Goal: Contribute content

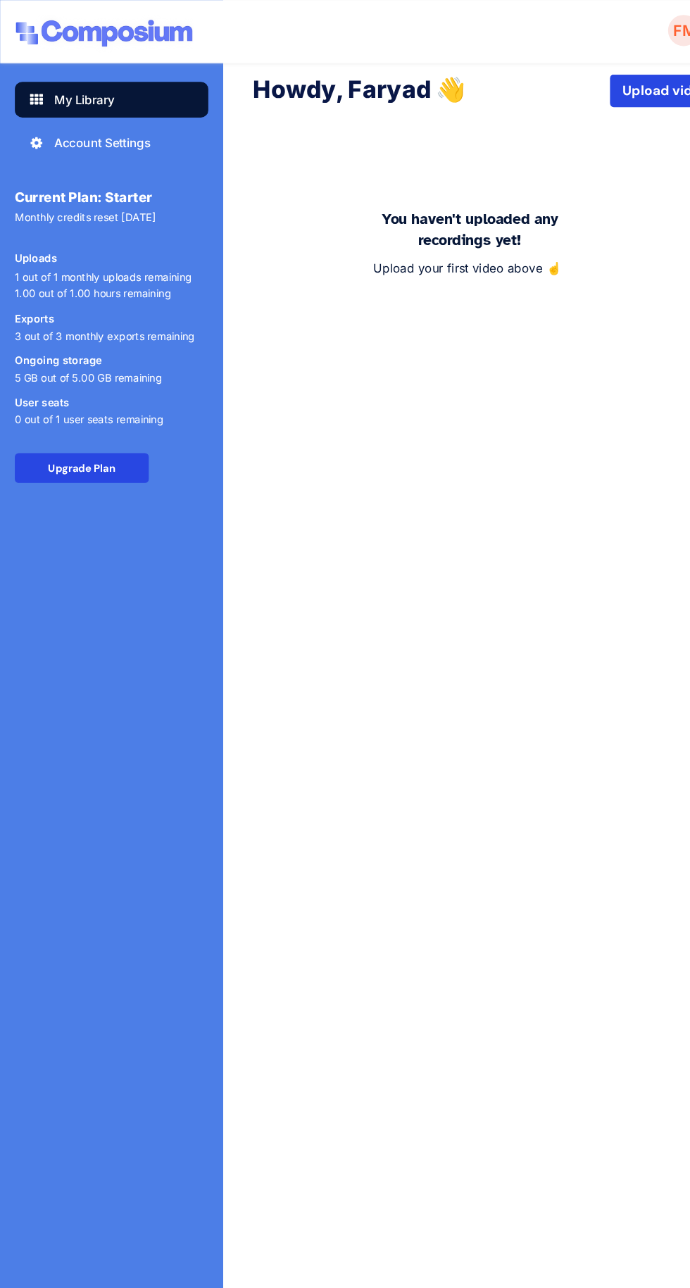
click at [615, 82] on button "Upload video" at bounding box center [630, 85] width 106 height 31
click at [622, 48] on div "F M" at bounding box center [338, 32] width 648 height 36
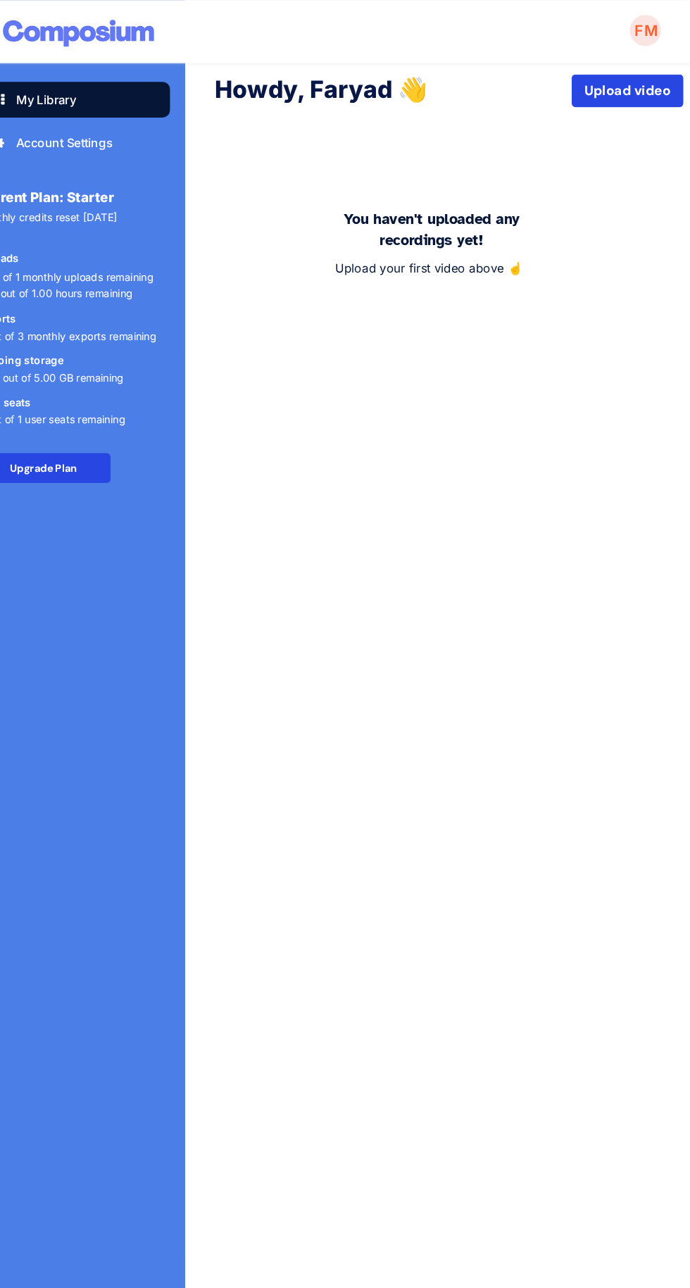
click at [641, 85] on button "Upload video" at bounding box center [630, 85] width 106 height 31
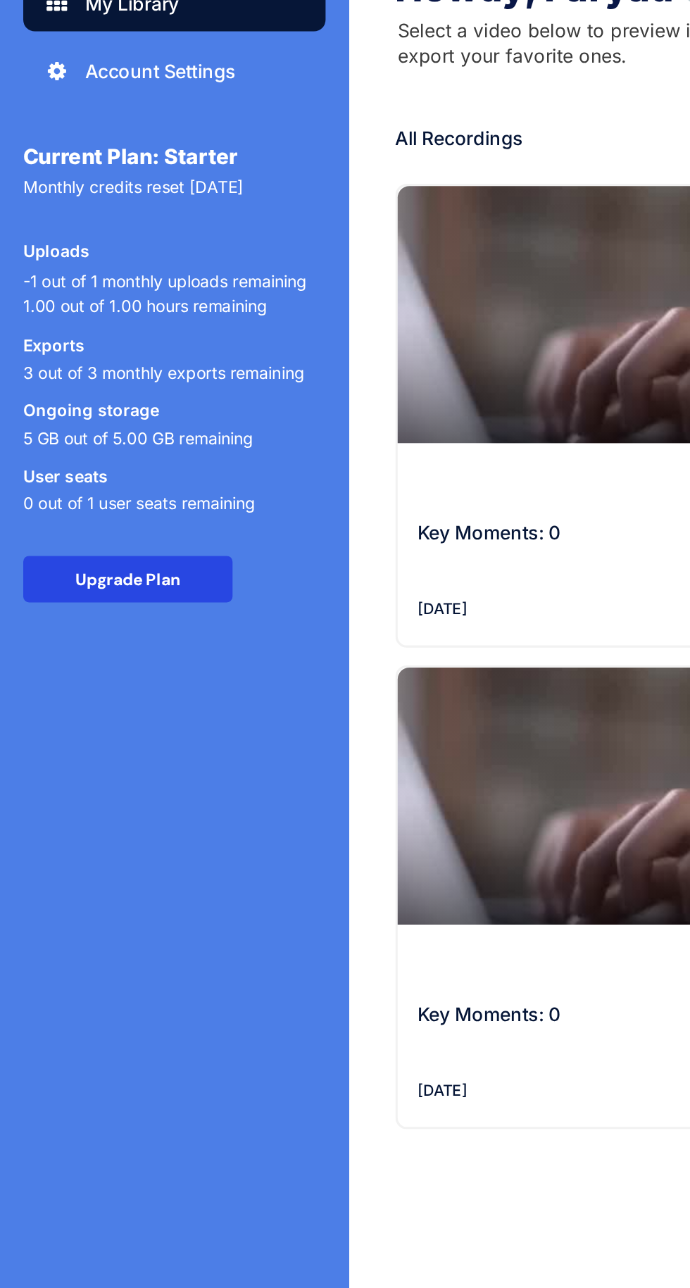
click at [413, 844] on div at bounding box center [285, 752] width 570 height 265
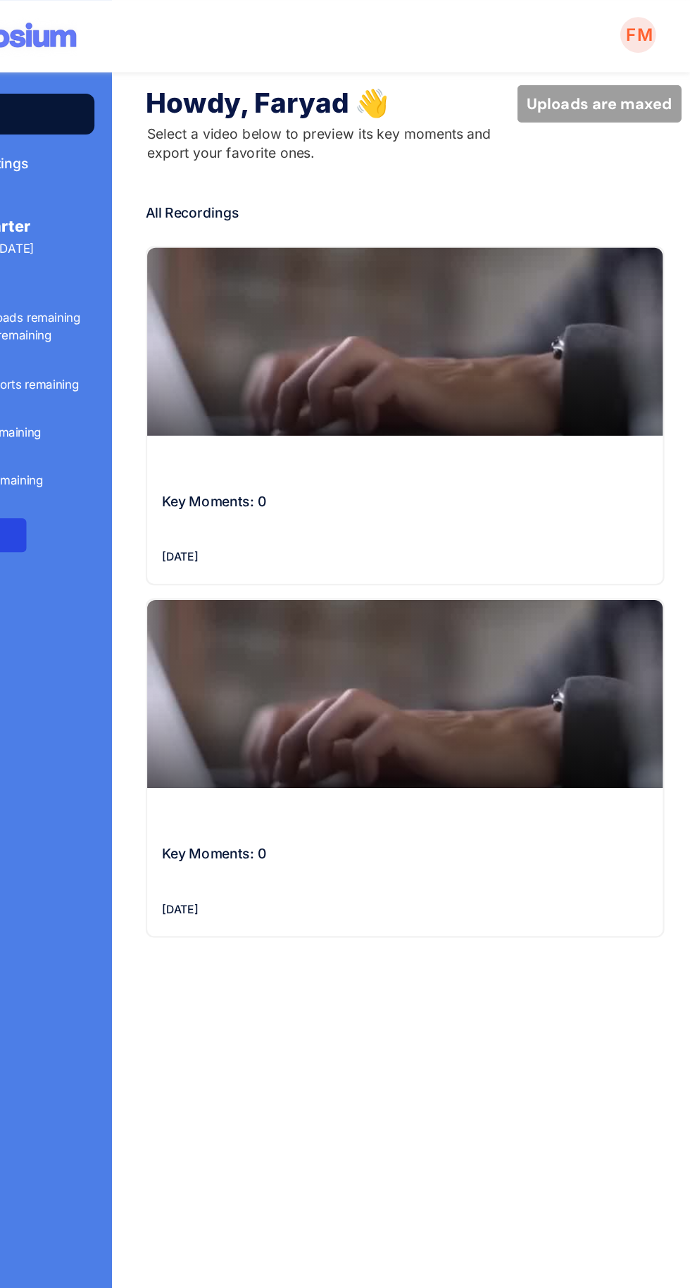
click at [399, 574] on div at bounding box center [454, 574] width 427 height 156
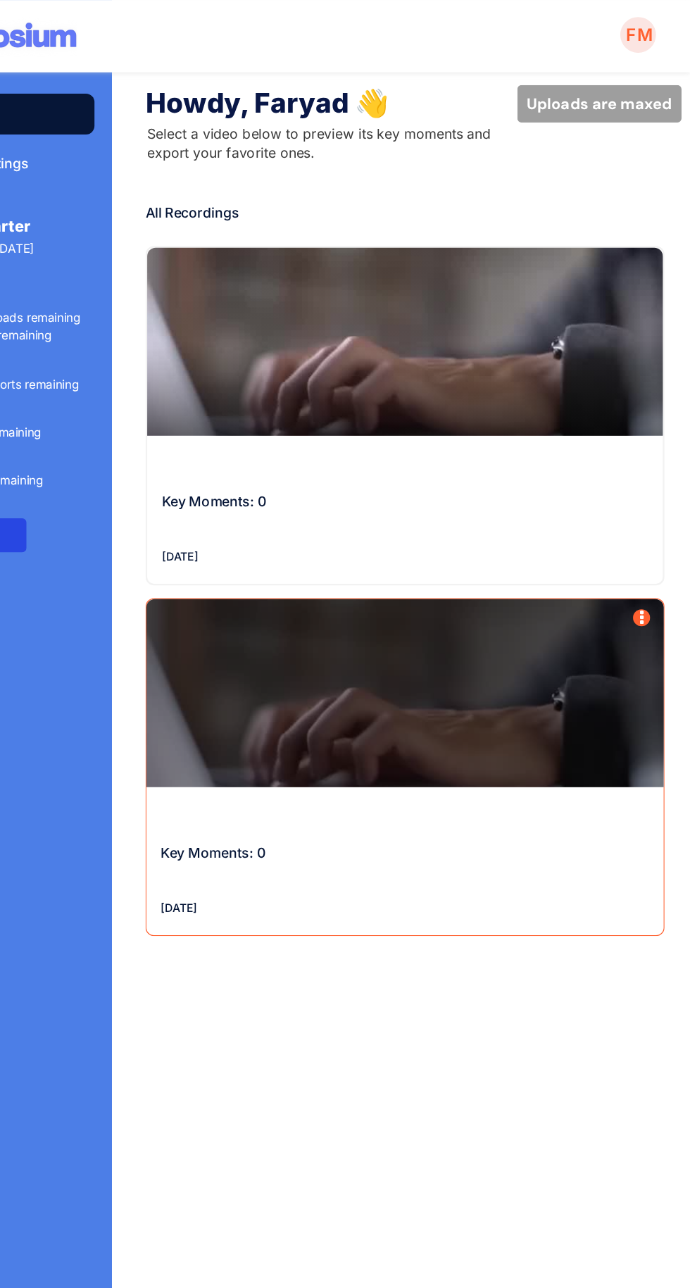
click at [377, 271] on div "min" at bounding box center [454, 283] width 427 height 156
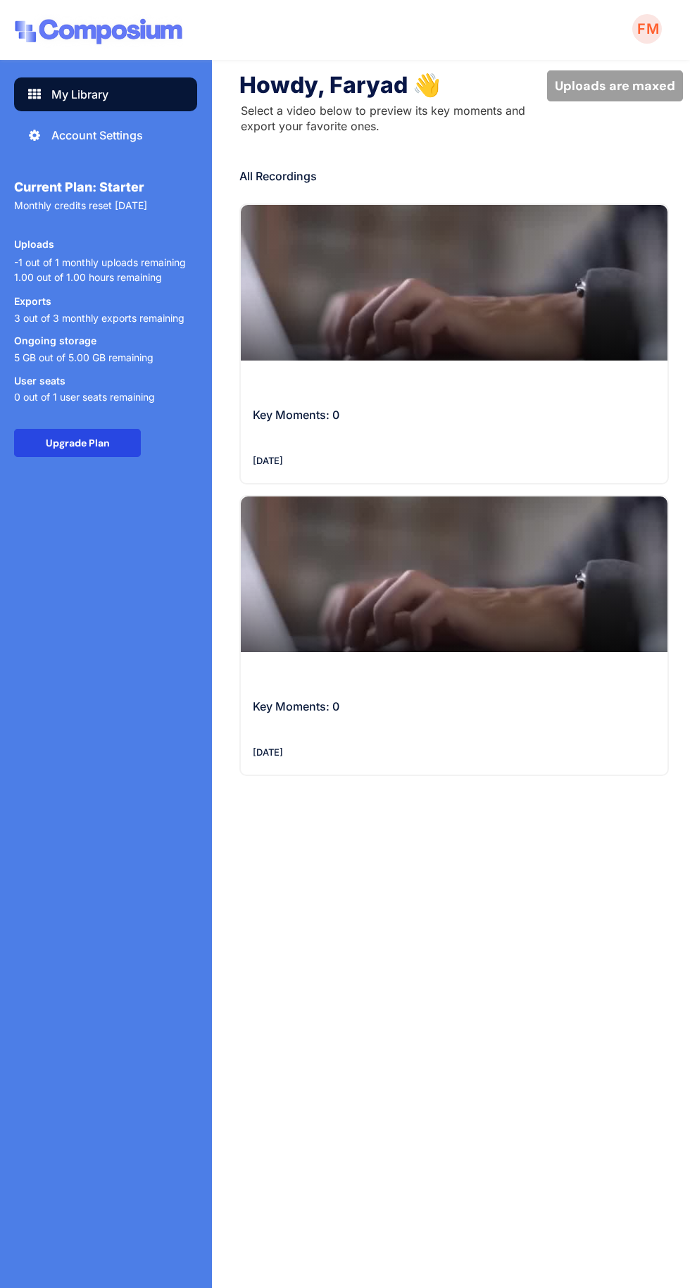
click at [394, 290] on div "min" at bounding box center [454, 283] width 427 height 156
click at [274, 414] on div "Key Moments: 0" at bounding box center [453, 414] width 400 height 17
